Goal: Task Accomplishment & Management: Manage account settings

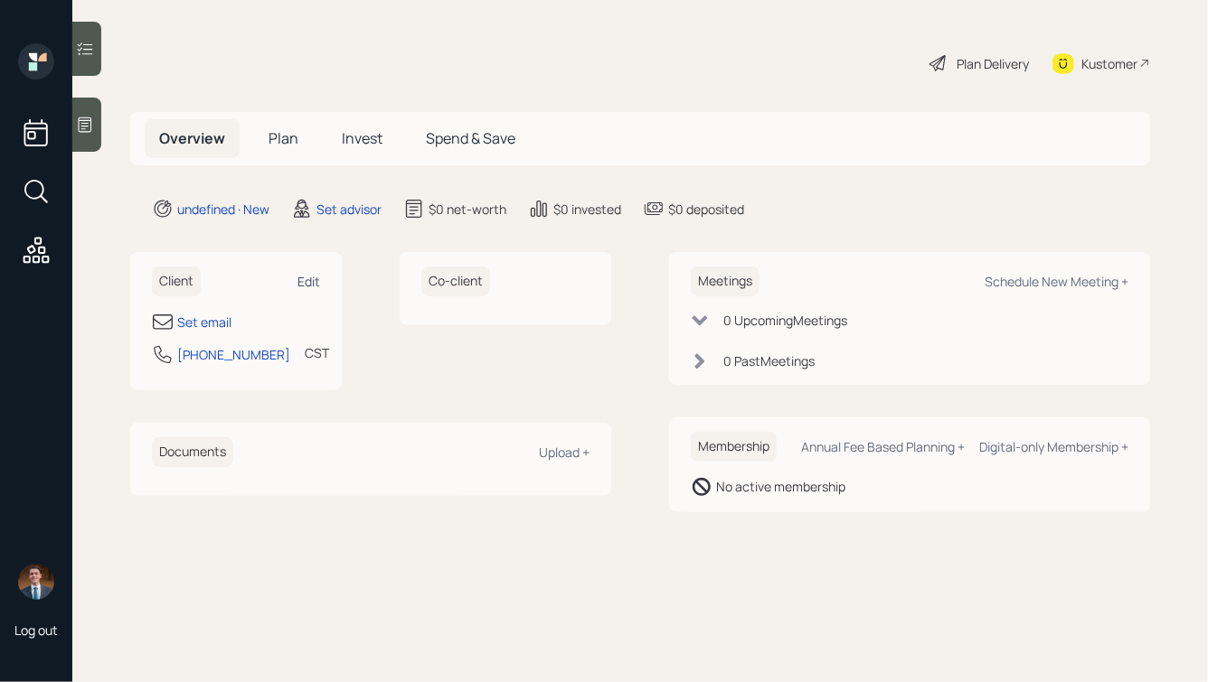
click at [305, 279] on div "Edit" at bounding box center [308, 281] width 23 height 17
select select "America/Chicago"
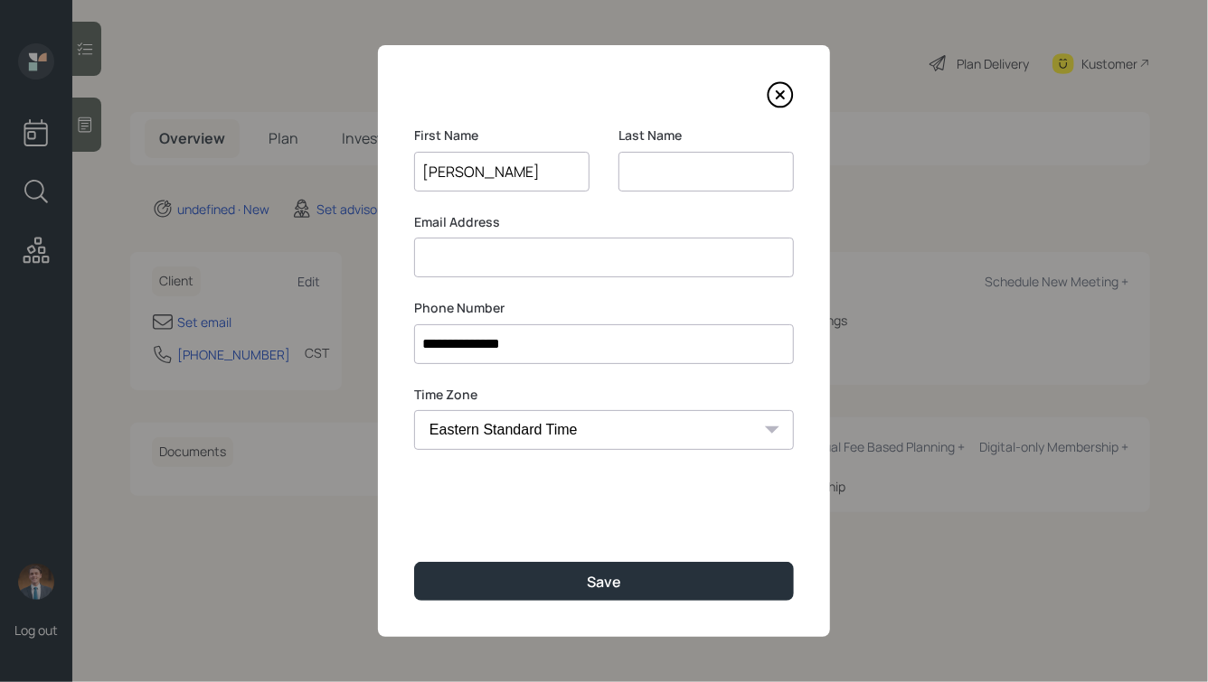
type input "Terry"
type input "Alexander"
click at [414, 562] on button "Save" at bounding box center [604, 581] width 380 height 39
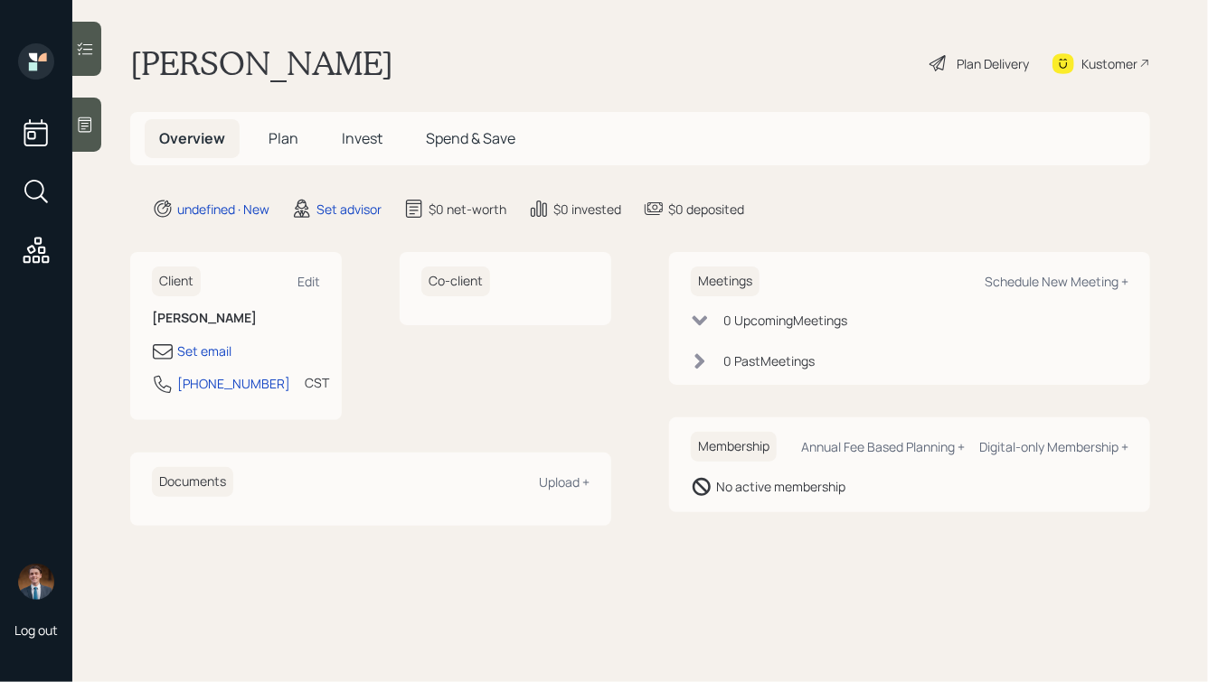
click at [91, 116] on icon at bounding box center [85, 125] width 18 height 18
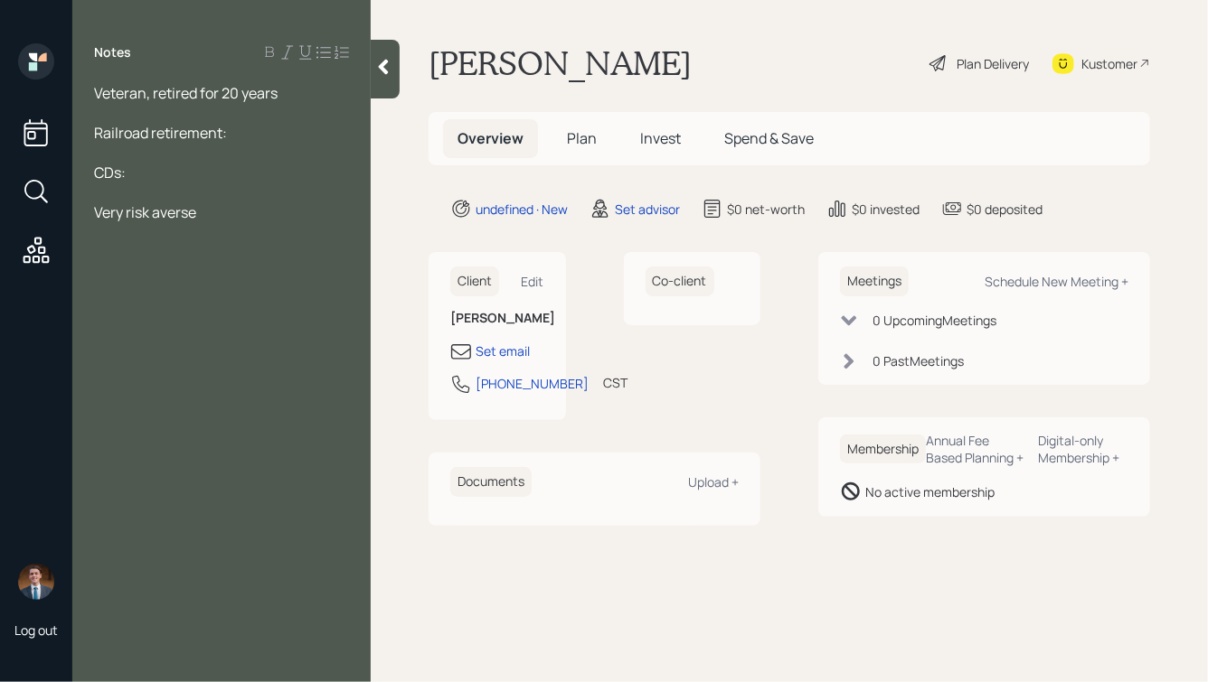
click at [293, 95] on div "Veteran, retired for 20 years" at bounding box center [221, 93] width 255 height 20
click at [237, 164] on div at bounding box center [221, 173] width 255 height 20
click at [243, 160] on div "Railroad retirement:" at bounding box center [221, 153] width 255 height 20
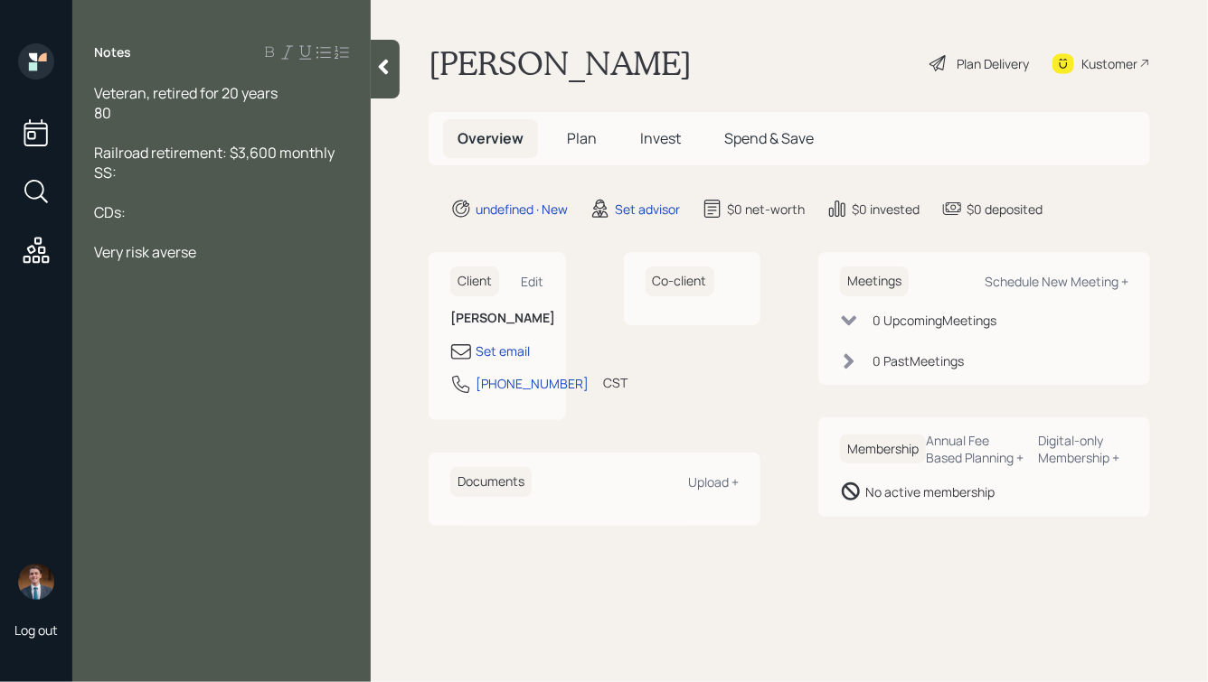
drag, startPoint x: 138, startPoint y: 175, endPoint x: 80, endPoint y: 175, distance: 57.9
click at [80, 175] on div "Veteran, retired for 20 years 80 Railroad retirement: $3,600 monthly SS: CDs: V…" at bounding box center [221, 172] width 298 height 179
click at [222, 152] on span "Railroad retirement: $3,600 monthly" at bounding box center [214, 153] width 240 height 20
click at [243, 180] on div "Railroad retirement (has SS rolled into it): $3,600 monthly" at bounding box center [221, 163] width 255 height 40
click at [167, 197] on div at bounding box center [221, 193] width 255 height 20
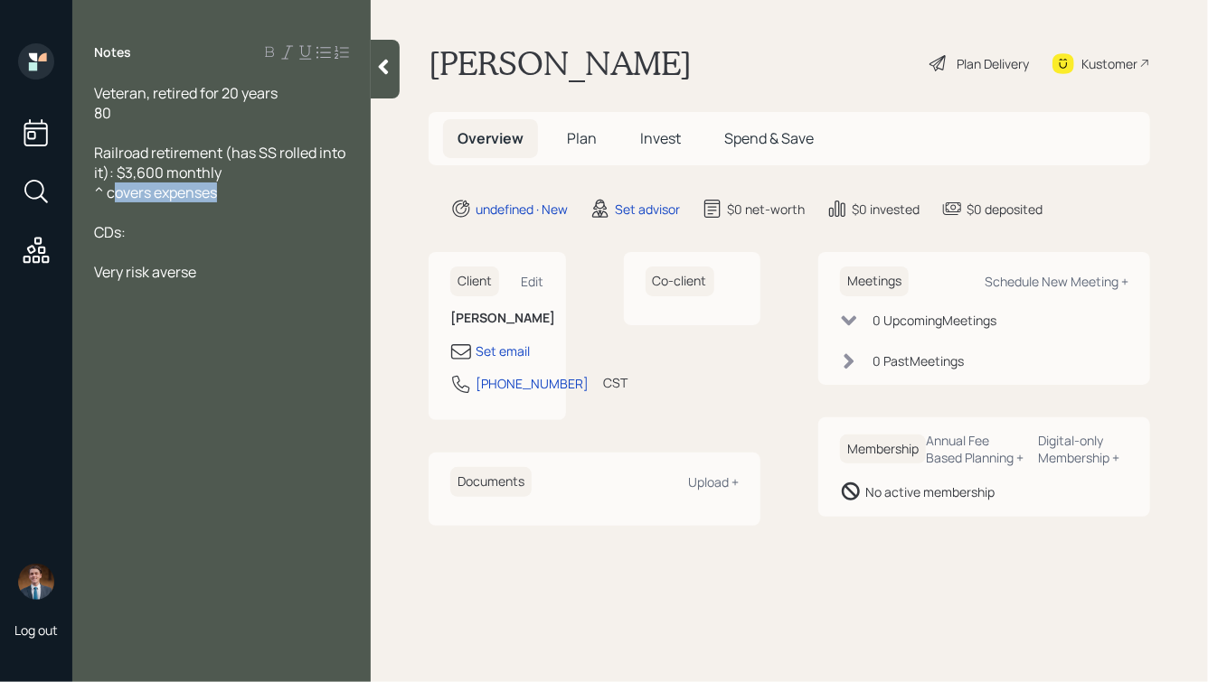
drag, startPoint x: 227, startPoint y: 195, endPoint x: 111, endPoint y: 199, distance: 115.8
click at [111, 199] on div "^ covers expenses" at bounding box center [221, 193] width 255 height 20
click at [170, 239] on div "CDs:" at bounding box center [221, 232] width 255 height 20
click at [184, 195] on div "^ saves" at bounding box center [221, 193] width 255 height 20
drag, startPoint x: 108, startPoint y: 194, endPoint x: 176, endPoint y: 198, distance: 67.9
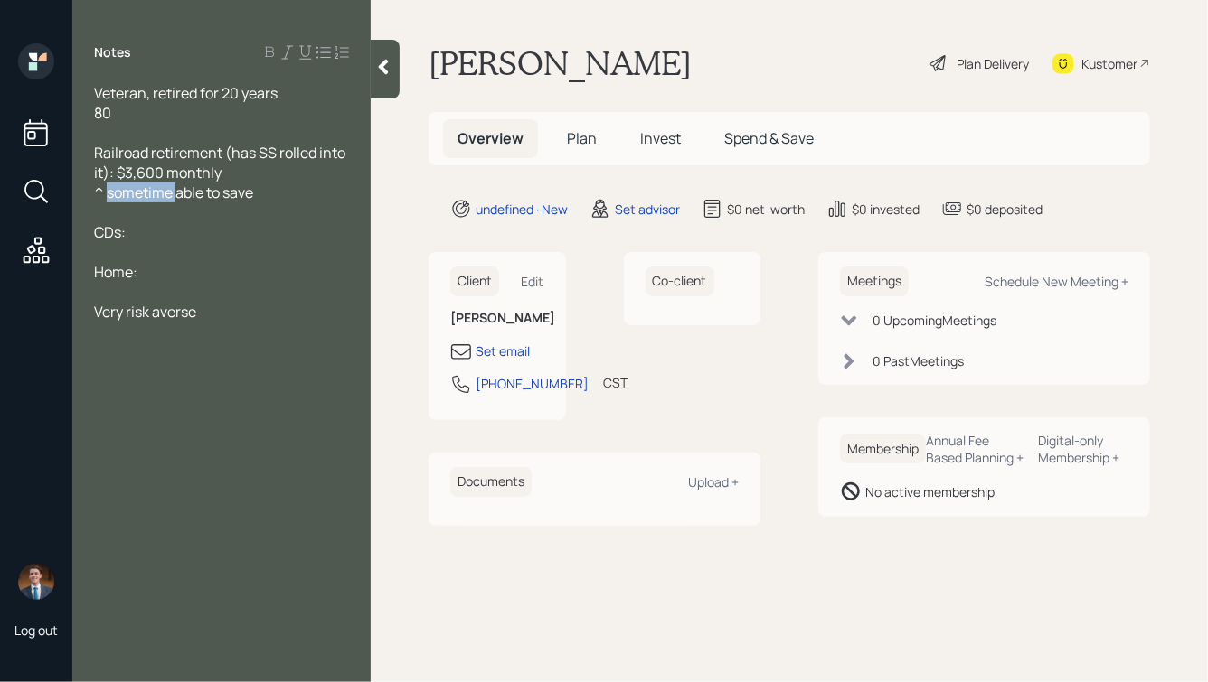
click at [176, 198] on span "^ sometime able to save" at bounding box center [173, 193] width 159 height 20
click at [227, 196] on div "^ able to save" at bounding box center [221, 193] width 255 height 20
click at [159, 235] on div "CDs:" at bounding box center [221, 232] width 255 height 20
click at [191, 284] on div at bounding box center [221, 292] width 255 height 20
click at [182, 268] on div "Home:" at bounding box center [221, 272] width 255 height 20
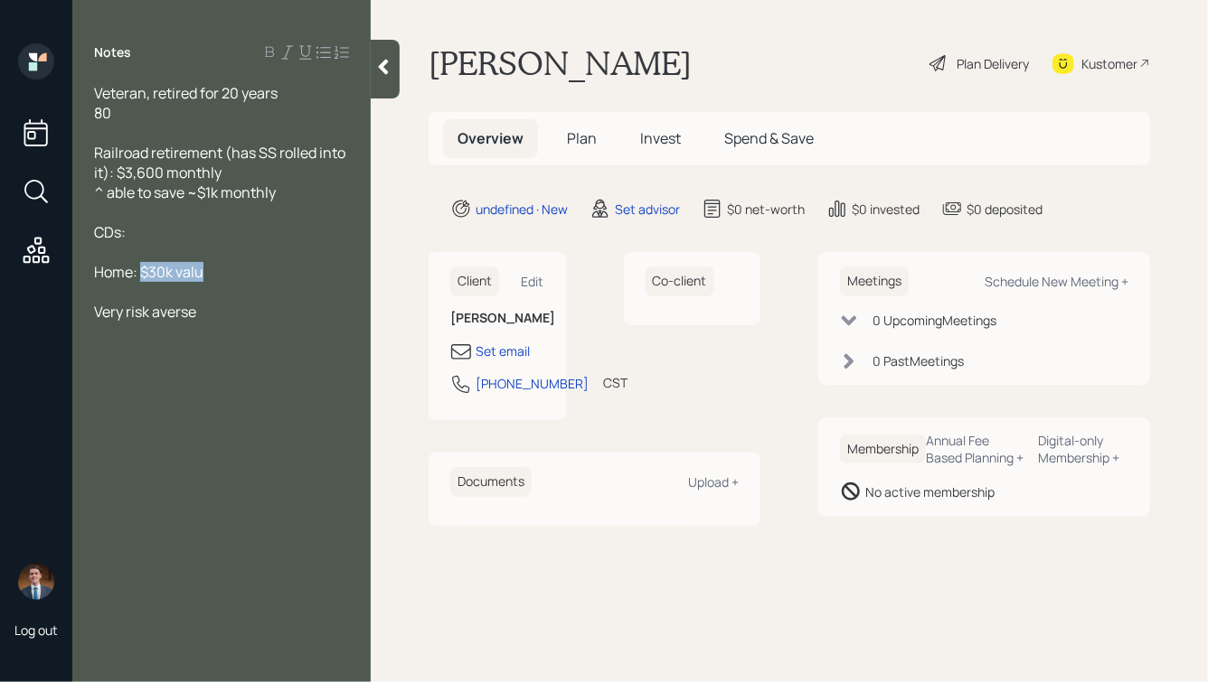
drag, startPoint x: 141, startPoint y: 272, endPoint x: 212, endPoint y: 273, distance: 70.5
click at [212, 272] on div "Home: $30k valu" at bounding box center [221, 272] width 255 height 20
click at [250, 322] on div "Very risk averse" at bounding box center [221, 312] width 255 height 20
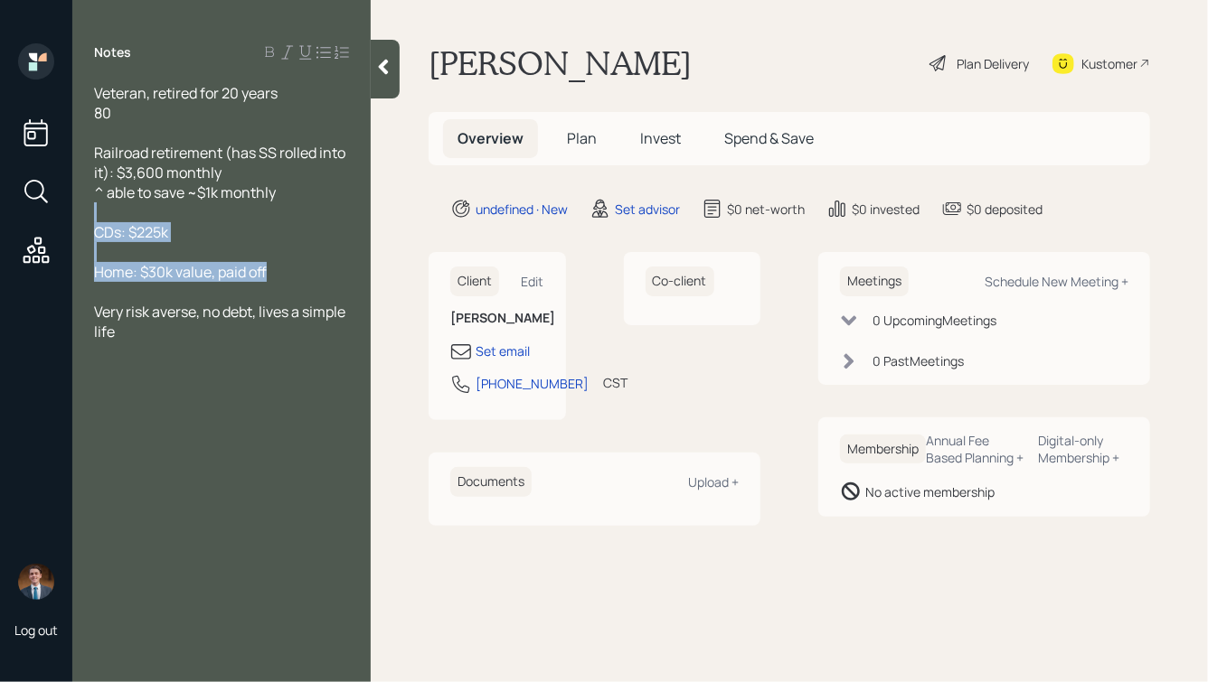
drag, startPoint x: 282, startPoint y: 274, endPoint x: 108, endPoint y: 214, distance: 183.5
click at [108, 215] on div "Veteran, retired for 20 years 80 Railroad retirement (has SS rolled into it): $…" at bounding box center [221, 212] width 255 height 259
click at [194, 239] on div "CDs: $225k" at bounding box center [221, 232] width 255 height 20
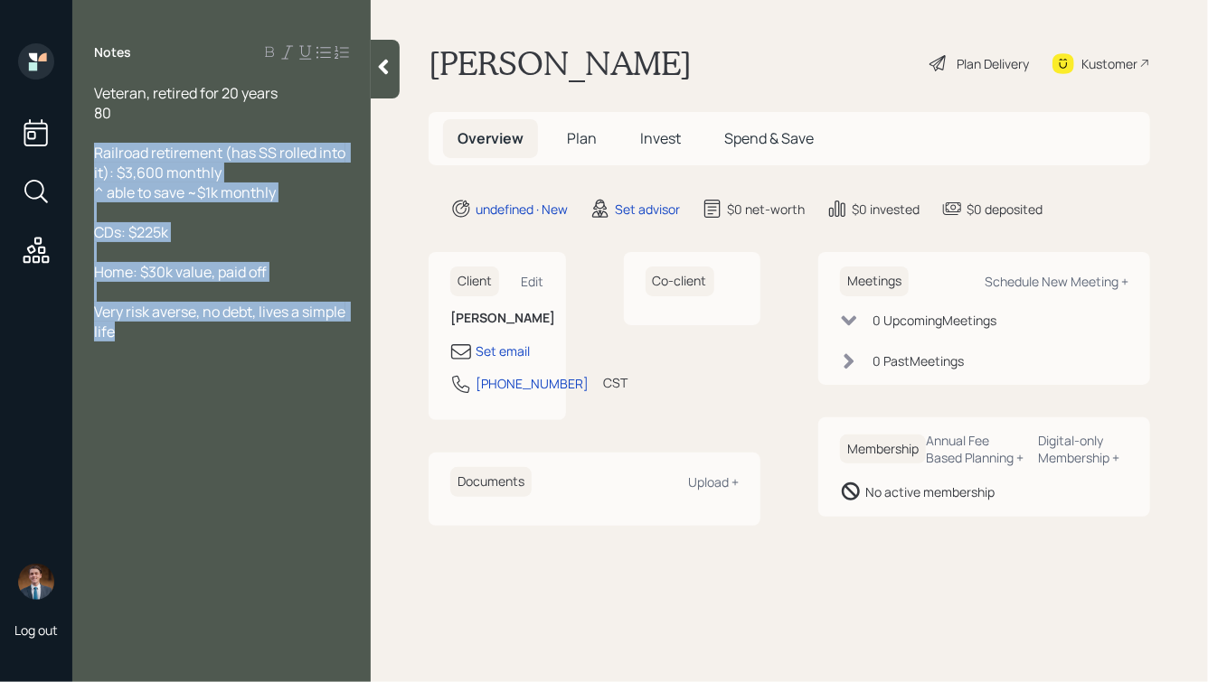
drag, startPoint x: 98, startPoint y: 151, endPoint x: 279, endPoint y: 380, distance: 292.1
click at [279, 380] on div "Notes Veteran, retired for 20 years 80 Railroad retirement (has SS rolled into …" at bounding box center [221, 351] width 298 height 617
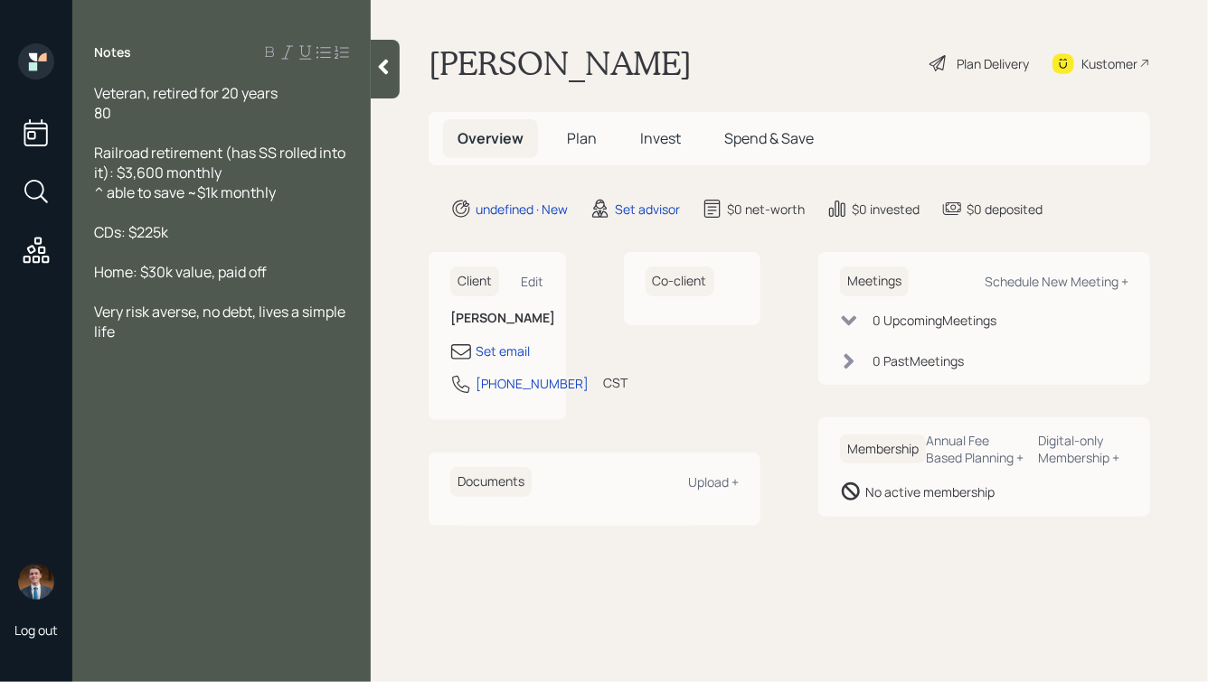
click at [279, 380] on div "Notes Veteran, retired for 20 years 80 Railroad retirement (has SS rolled into …" at bounding box center [221, 351] width 298 height 617
click at [228, 336] on div "Very risk averse, no debt, lives a simple life" at bounding box center [221, 322] width 255 height 40
click at [386, 64] on icon at bounding box center [383, 67] width 18 height 18
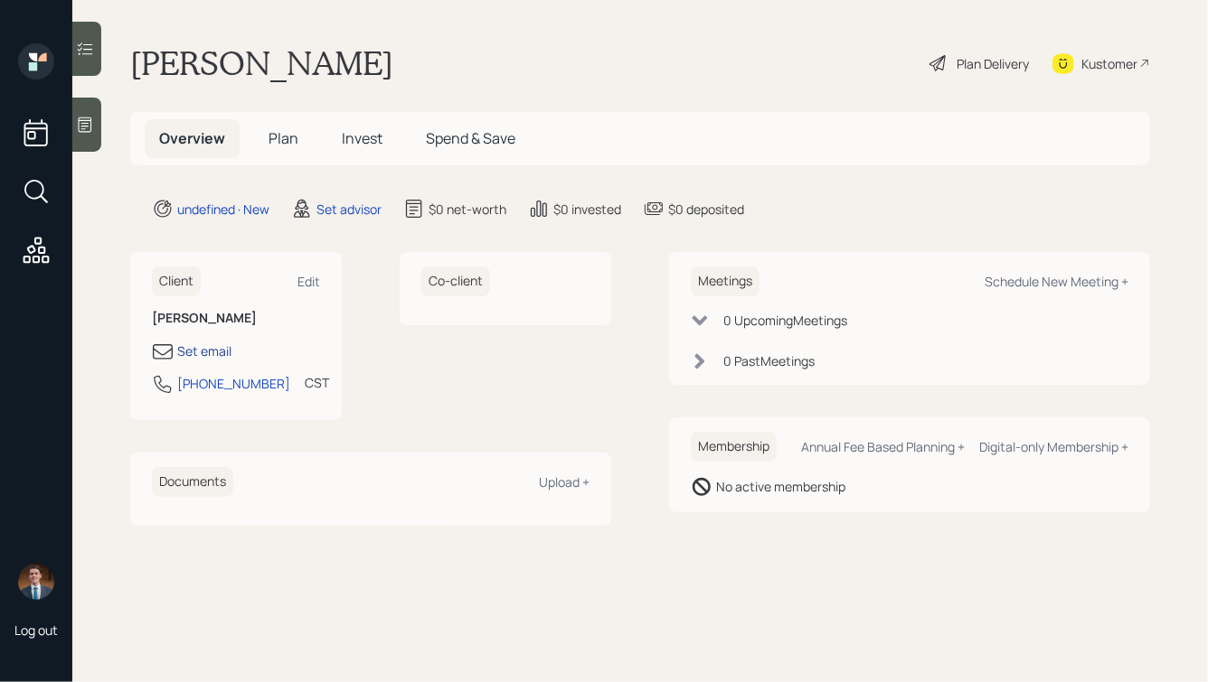
click at [194, 351] on div "Set email" at bounding box center [204, 351] width 54 height 19
select select "America/Chicago"
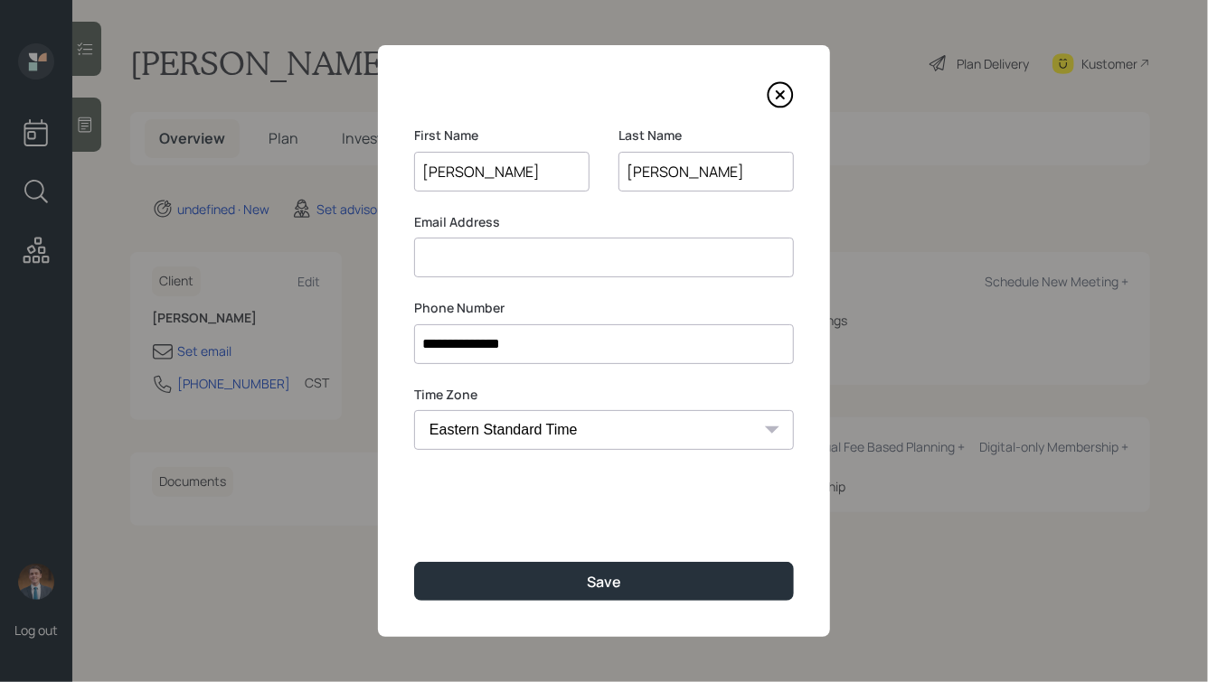
click at [487, 262] on input at bounding box center [604, 258] width 380 height 40
click at [439, 256] on input "a119" at bounding box center [604, 258] width 380 height 40
click at [444, 259] on input "a19" at bounding box center [604, 258] width 380 height 40
click at [432, 257] on input "a19@msn.com" at bounding box center [604, 258] width 380 height 40
click at [437, 258] on input "a19@msn.com" at bounding box center [604, 258] width 380 height 40
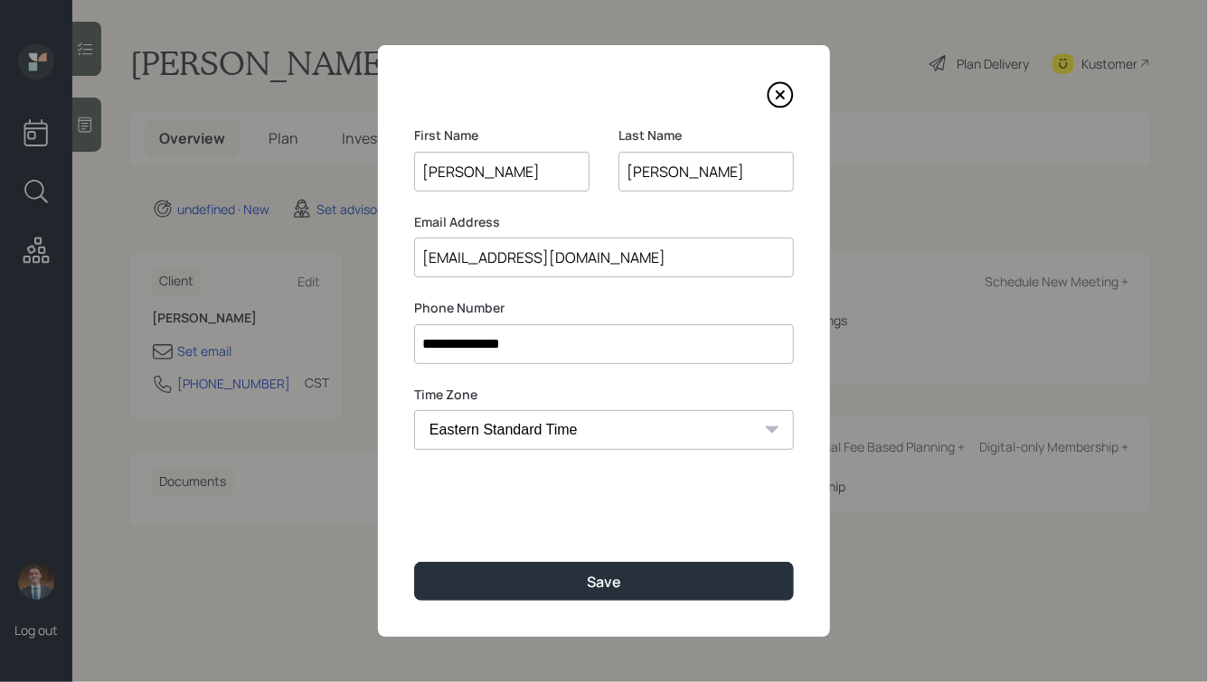
click at [446, 256] on input "a19@msn.com" at bounding box center [604, 258] width 380 height 40
click at [436, 257] on input "a19@msn.com" at bounding box center [604, 258] width 380 height 40
click at [455, 258] on input "a159@msn.com" at bounding box center [604, 258] width 380 height 40
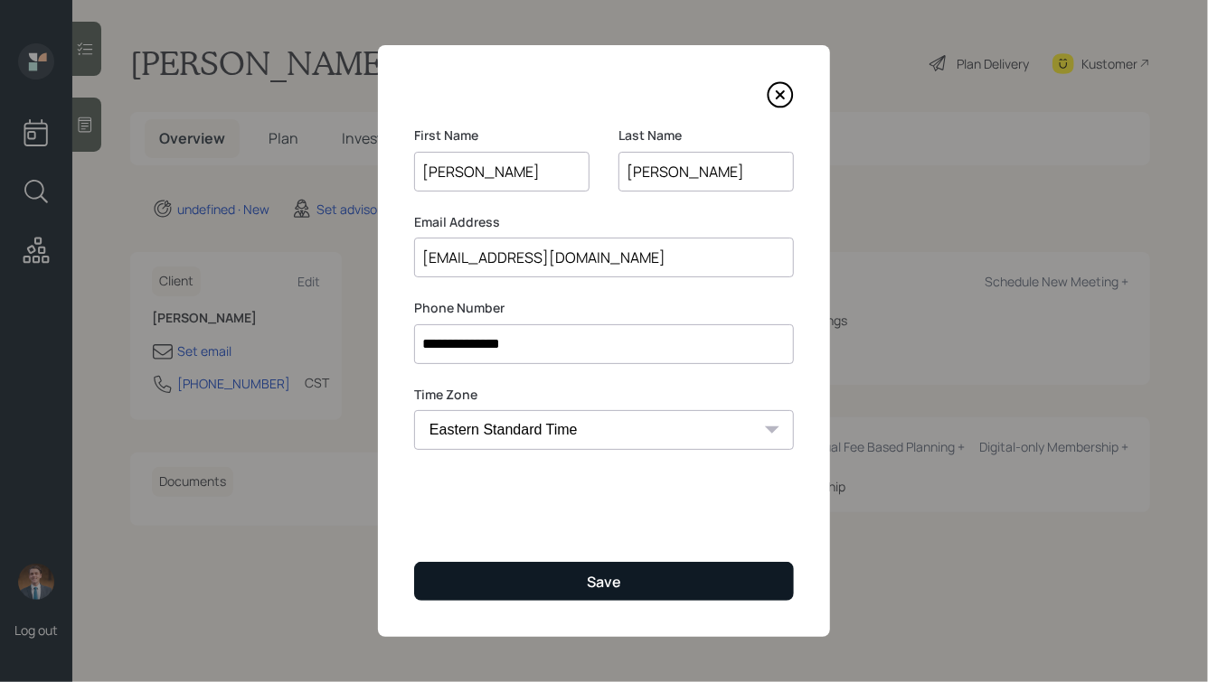
type input "a159a19@msn.com"
click at [509, 580] on button "Save" at bounding box center [604, 581] width 380 height 39
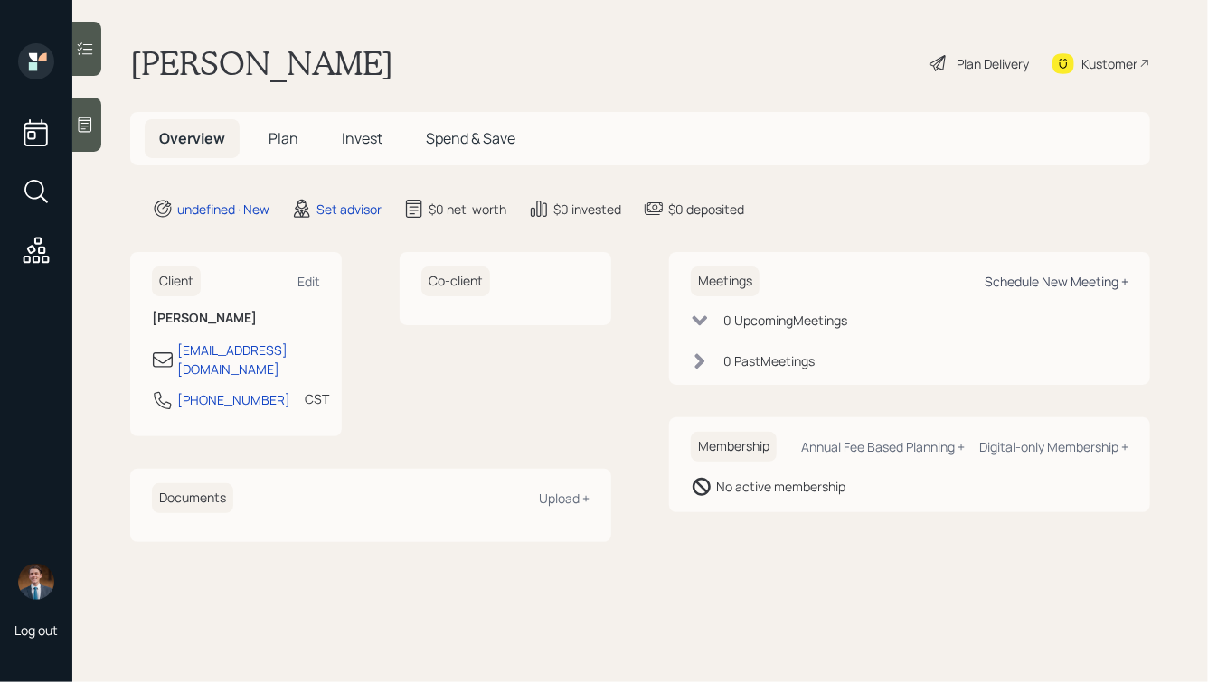
click at [1022, 281] on div "Schedule New Meeting +" at bounding box center [1056, 281] width 144 height 17
select select "round-robin"
click at [1043, 287] on div "Schedule New Meeting +" at bounding box center [1056, 281] width 144 height 17
select select "round-robin"
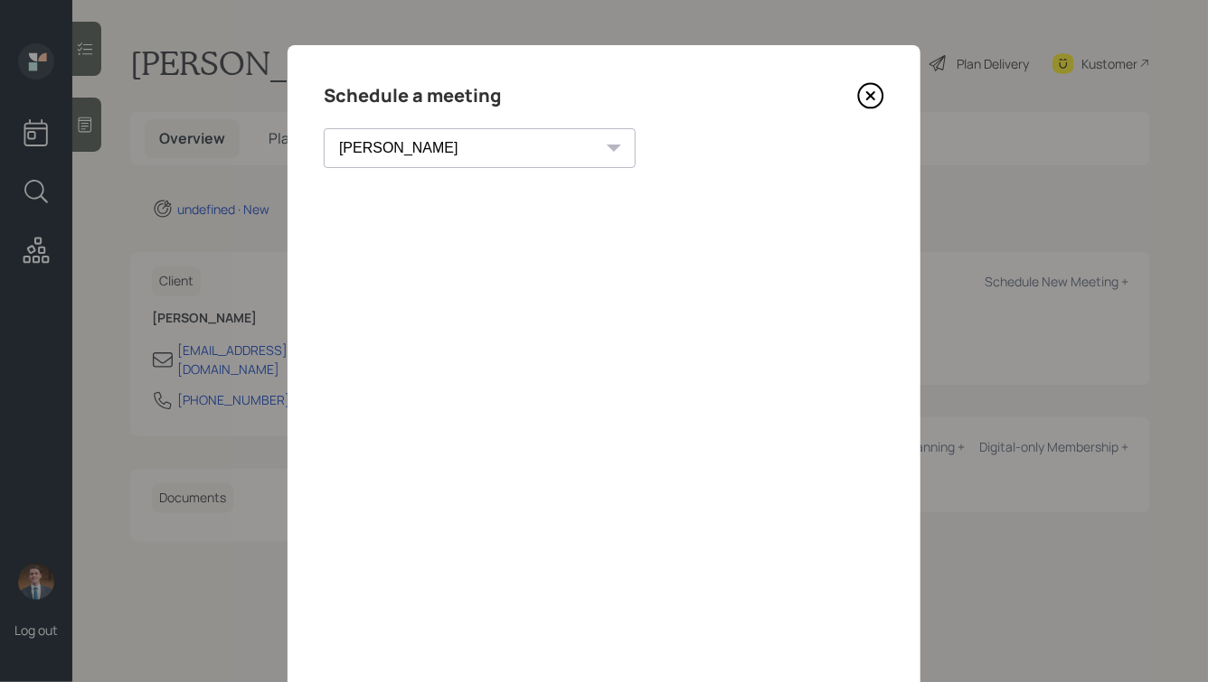
click at [874, 99] on icon at bounding box center [870, 95] width 7 height 7
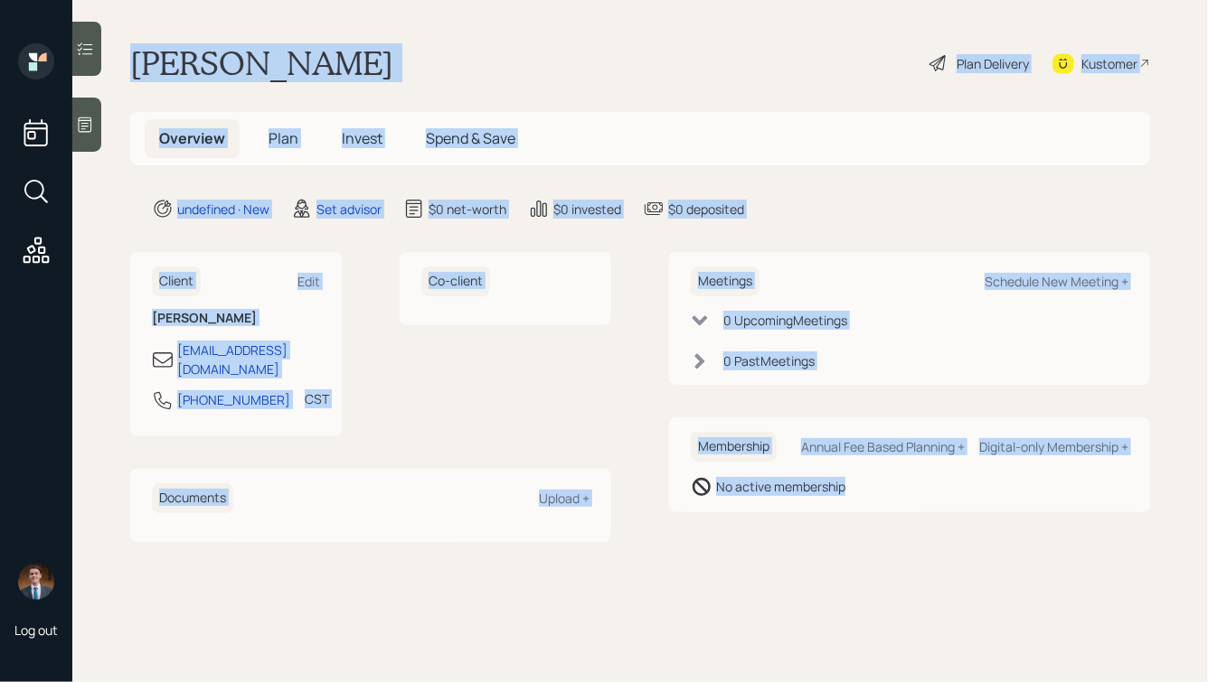
drag, startPoint x: 133, startPoint y: 56, endPoint x: 874, endPoint y: 511, distance: 869.5
click at [874, 511] on main "Terry Alexander Plan Delivery Kustomer Overview Plan Invest Spend & Save undefi…" at bounding box center [639, 341] width 1135 height 682
click at [874, 511] on div "Membership Annual Fee Based Planning + Digital-only Membership + No active memb…" at bounding box center [909, 465] width 481 height 95
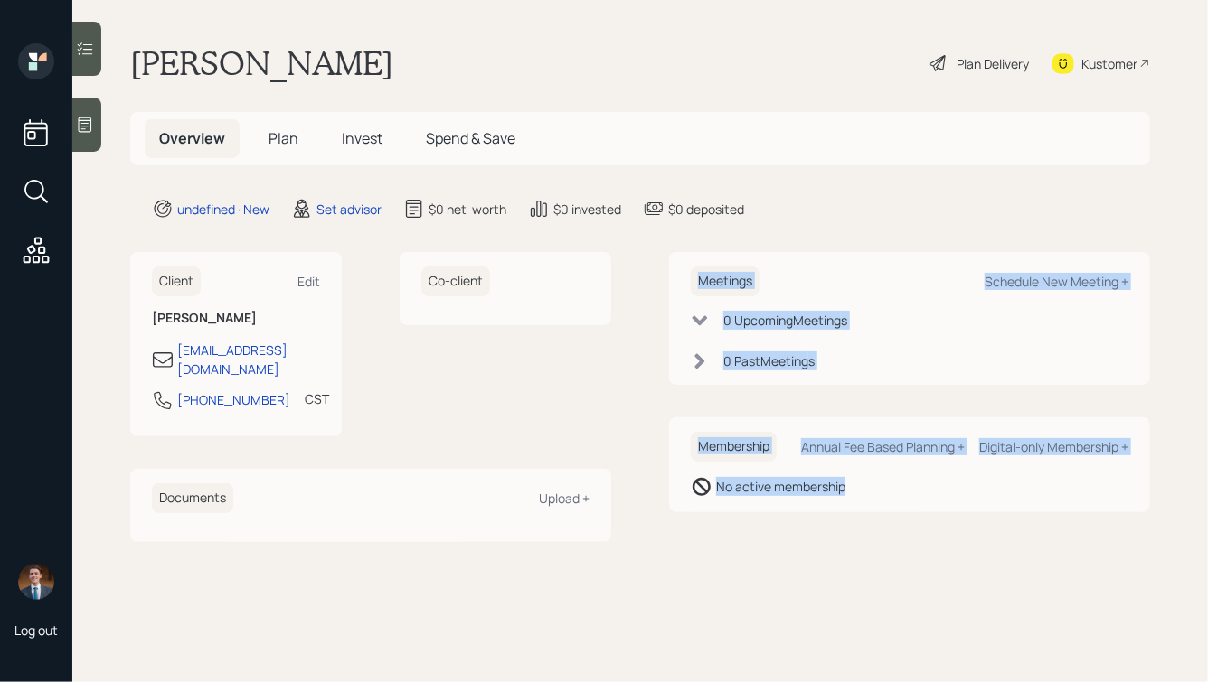
drag, startPoint x: 879, startPoint y: 502, endPoint x: 528, endPoint y: 87, distance: 543.3
click at [538, 104] on main "Terry Alexander Plan Delivery Kustomer Overview Plan Invest Spend & Save undefi…" at bounding box center [639, 341] width 1135 height 682
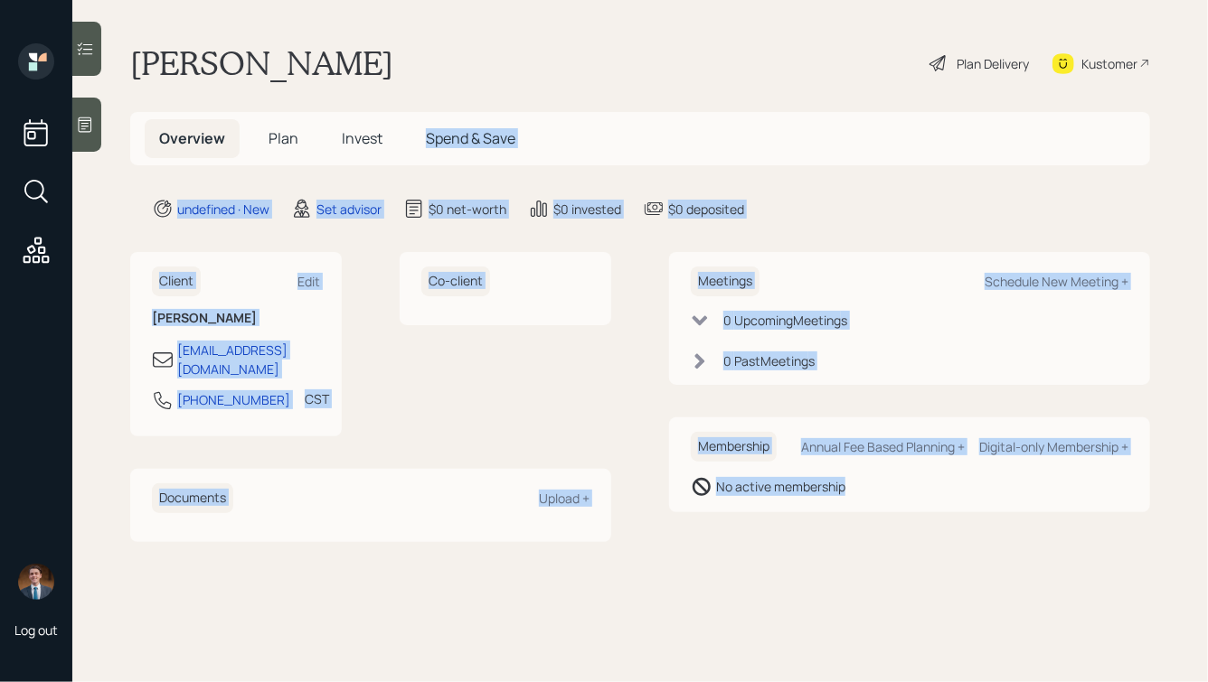
click at [528, 87] on main "Terry Alexander Plan Delivery Kustomer Overview Plan Invest Spend & Save undefi…" at bounding box center [639, 341] width 1135 height 682
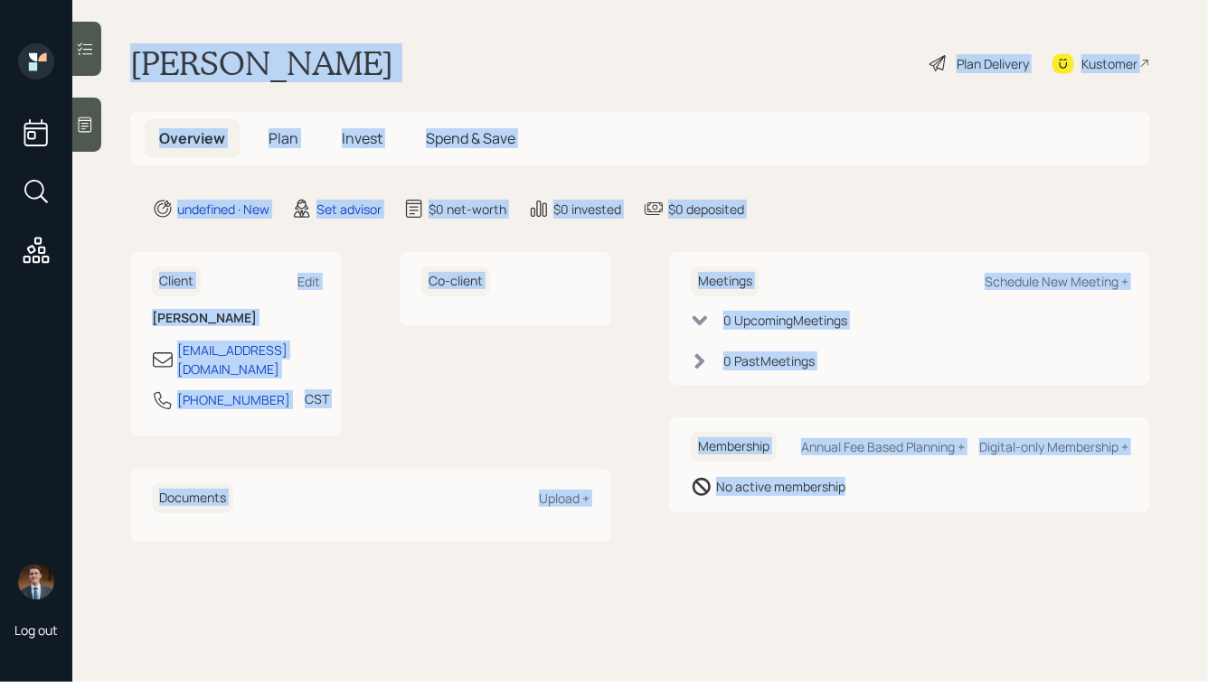
drag, startPoint x: 135, startPoint y: 58, endPoint x: 858, endPoint y: 494, distance: 844.7
click at [858, 494] on main "Terry Alexander Plan Delivery Kustomer Overview Plan Invest Spend & Save undefi…" at bounding box center [639, 341] width 1135 height 682
click at [858, 494] on div "No active membership" at bounding box center [909, 487] width 437 height 22
